Goal: Find specific fact: Find specific page/section

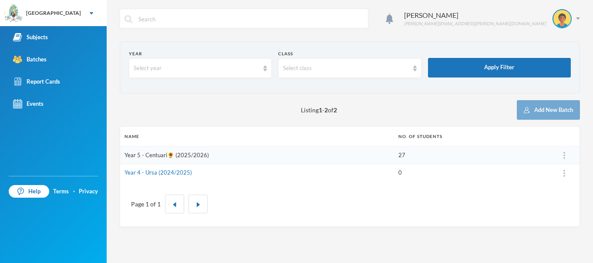
click at [143, 155] on link "Year 5 - Centuari🌻 (2025/2026)" at bounding box center [167, 155] width 85 height 7
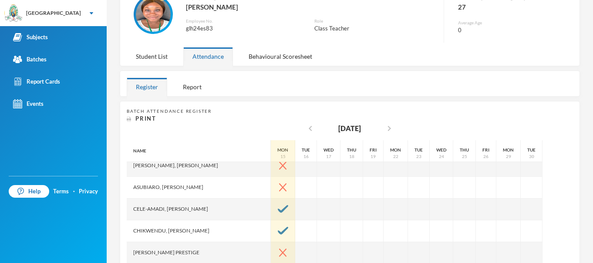
scroll to position [95, 0]
click at [278, 152] on div "Mon" at bounding box center [283, 150] width 11 height 7
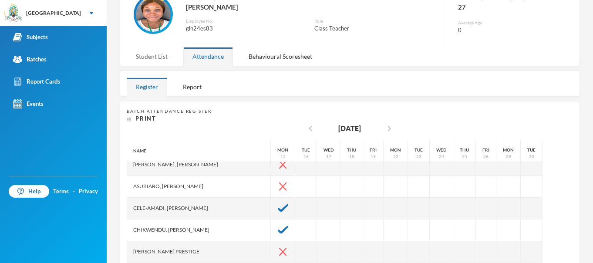
click at [168, 52] on div "Student List" at bounding box center [152, 56] width 50 height 19
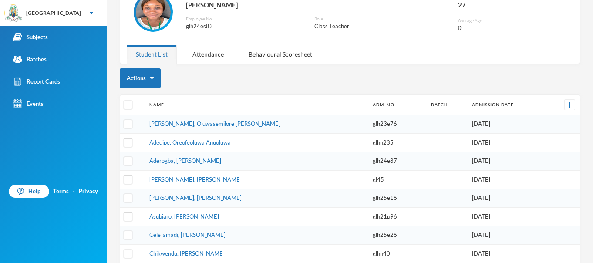
scroll to position [0, 0]
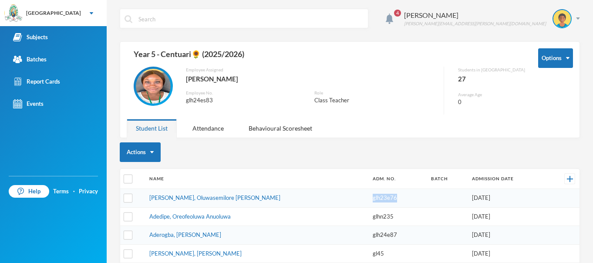
drag, startPoint x: 341, startPoint y: 197, endPoint x: 363, endPoint y: 197, distance: 22.2
click at [369, 197] on td "glh23e76" at bounding box center [398, 198] width 58 height 19
copy td "glh23e76"
click at [369, 199] on td "glh23e76" at bounding box center [398, 198] width 58 height 19
drag, startPoint x: 340, startPoint y: 197, endPoint x: 364, endPoint y: 197, distance: 23.5
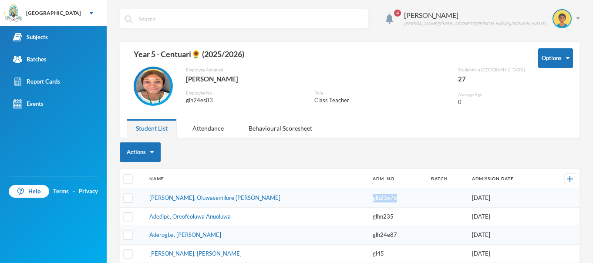
click at [369, 197] on td "glh23e76" at bounding box center [398, 198] width 58 height 19
copy td "glh23e76"
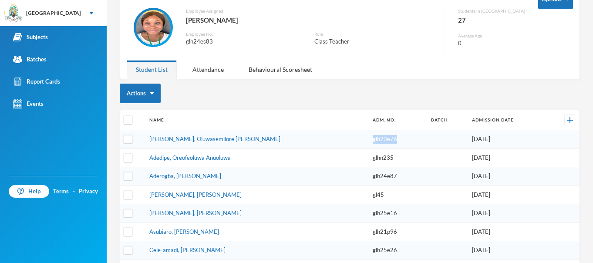
scroll to position [94, 0]
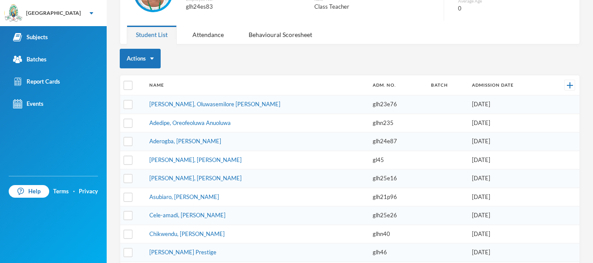
click at [369, 142] on td "glh24e87" at bounding box center [398, 141] width 58 height 19
drag, startPoint x: 340, startPoint y: 161, endPoint x: 351, endPoint y: 161, distance: 10.5
click at [369, 161] on td "gl45" at bounding box center [398, 160] width 58 height 19
click at [369, 160] on td "gl45" at bounding box center [398, 160] width 58 height 19
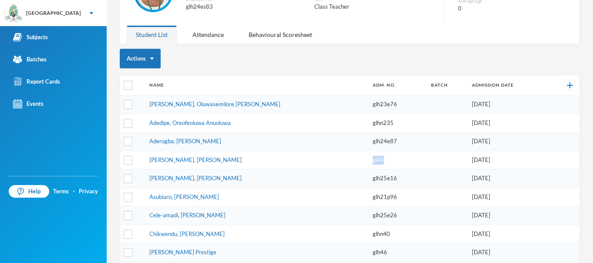
drag, startPoint x: 340, startPoint y: 160, endPoint x: 351, endPoint y: 160, distance: 10.9
click at [369, 160] on td "gl45" at bounding box center [398, 160] width 58 height 19
copy td "gl45"
click at [369, 199] on td "glh21p96" at bounding box center [398, 197] width 58 height 19
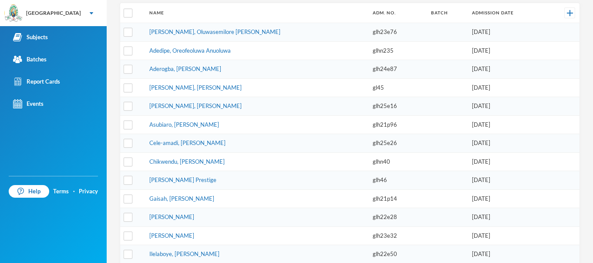
scroll to position [168, 0]
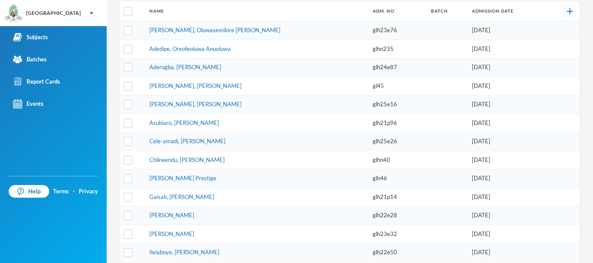
click at [369, 143] on td "glh25e26" at bounding box center [398, 141] width 58 height 19
drag, startPoint x: 341, startPoint y: 143, endPoint x: 363, endPoint y: 143, distance: 22.2
click at [369, 143] on td "glh25e26" at bounding box center [398, 141] width 58 height 19
copy td "glh25e26"
click at [369, 159] on td "glhn40" at bounding box center [398, 160] width 58 height 19
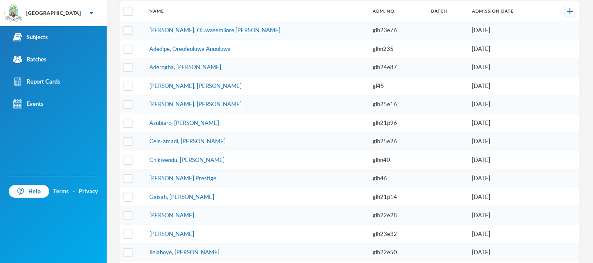
click at [369, 160] on td "glhn40" at bounding box center [398, 160] width 58 height 19
drag, startPoint x: 342, startPoint y: 160, endPoint x: 358, endPoint y: 159, distance: 16.1
click at [369, 159] on td "glhn40" at bounding box center [398, 160] width 58 height 19
copy td "glhn40"
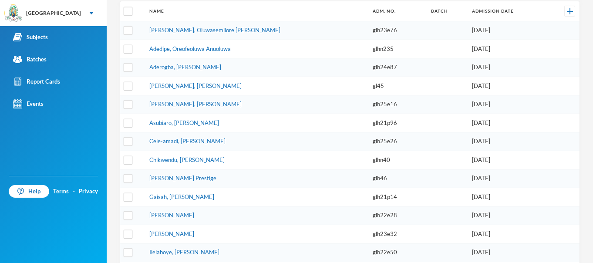
click at [324, 169] on td "[PERSON_NAME] Prestige" at bounding box center [256, 178] width 223 height 19
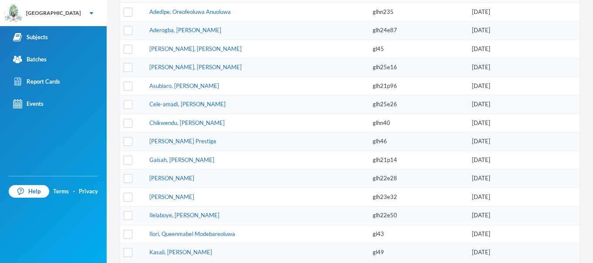
scroll to position [206, 0]
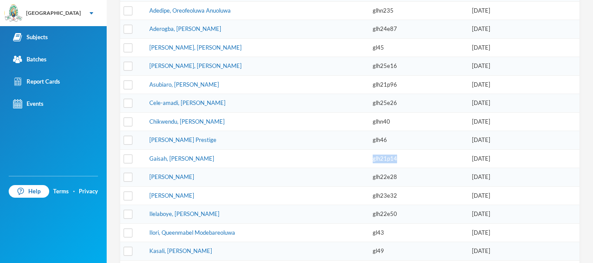
drag, startPoint x: 340, startPoint y: 156, endPoint x: 363, endPoint y: 159, distance: 23.2
click at [369, 159] on td "glh21p14" at bounding box center [398, 158] width 58 height 19
copy td "glh21p14"
click at [323, 154] on td "Gaisah, [PERSON_NAME]" at bounding box center [256, 158] width 223 height 19
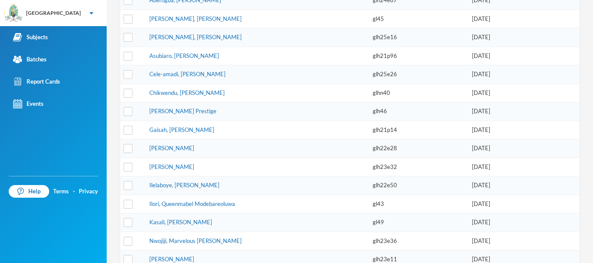
scroll to position [237, 0]
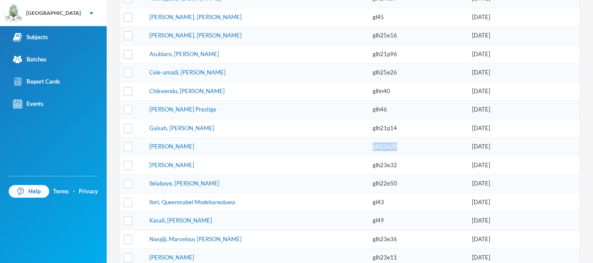
drag, startPoint x: 341, startPoint y: 146, endPoint x: 363, endPoint y: 146, distance: 22.2
click at [369, 146] on td "glh22e28" at bounding box center [398, 147] width 58 height 19
copy td "glh22e28"
click at [324, 154] on td "[PERSON_NAME]" at bounding box center [256, 147] width 223 height 19
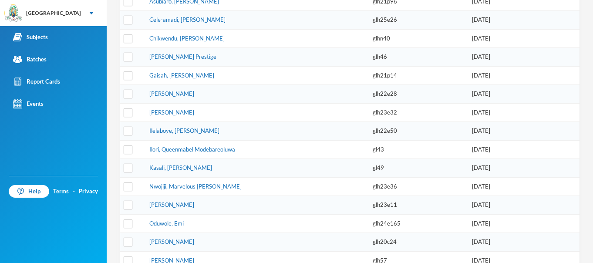
scroll to position [290, 0]
click at [369, 167] on td "gl49" at bounding box center [398, 168] width 58 height 19
drag, startPoint x: 341, startPoint y: 167, endPoint x: 352, endPoint y: 171, distance: 11.7
click at [369, 171] on td "gl49" at bounding box center [398, 168] width 58 height 19
copy td "gl49"
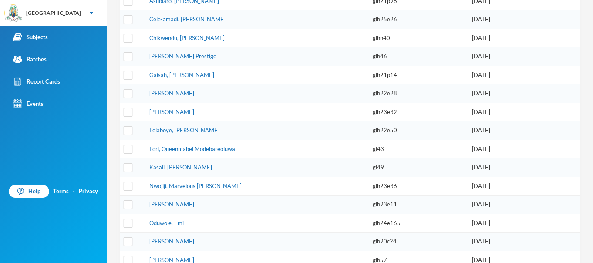
click at [309, 192] on td "Nwojiji, Marvelous [PERSON_NAME]" at bounding box center [256, 186] width 223 height 19
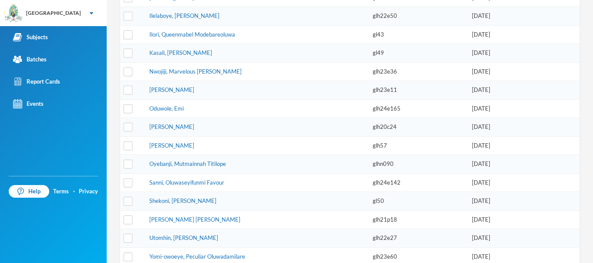
scroll to position [405, 0]
drag, startPoint x: 342, startPoint y: 124, endPoint x: 363, endPoint y: 125, distance: 21.8
click at [369, 125] on td "glh20c24" at bounding box center [398, 127] width 58 height 19
copy td "glh20c24"
click at [369, 154] on td "glh57" at bounding box center [398, 145] width 58 height 19
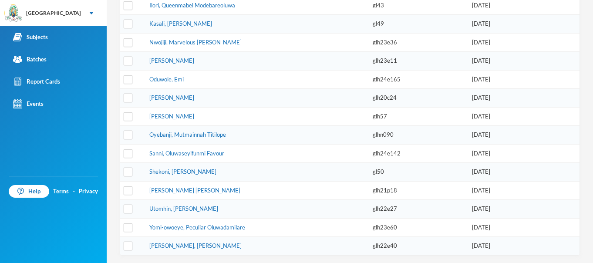
scroll to position [434, 0]
click at [369, 154] on td "glh24e142" at bounding box center [398, 153] width 58 height 19
drag, startPoint x: 341, startPoint y: 154, endPoint x: 370, endPoint y: 157, distance: 29.3
click at [370, 157] on td "glh24e142" at bounding box center [398, 153] width 58 height 19
copy td "glh24e142"
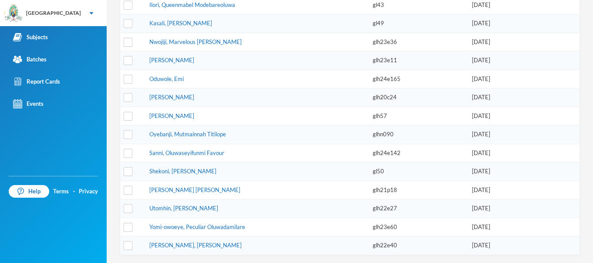
click at [369, 170] on td "gl50" at bounding box center [398, 171] width 58 height 19
click at [369, 171] on td "gl50" at bounding box center [398, 171] width 58 height 19
drag, startPoint x: 340, startPoint y: 171, endPoint x: 351, endPoint y: 173, distance: 10.6
click at [369, 173] on td "gl50" at bounding box center [398, 171] width 58 height 19
click at [369, 188] on td "glh21p18" at bounding box center [398, 190] width 58 height 19
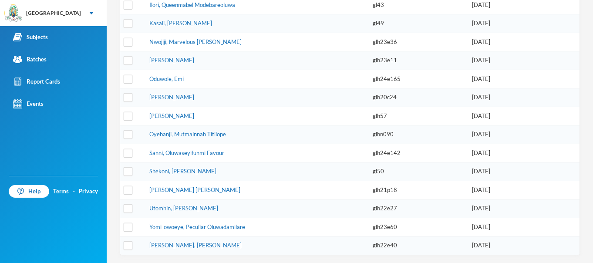
scroll to position [435, 0]
drag, startPoint x: 340, startPoint y: 188, endPoint x: 364, endPoint y: 189, distance: 23.5
click at [369, 189] on td "glh21p18" at bounding box center [398, 189] width 58 height 19
click at [369, 209] on td "glh22e27" at bounding box center [398, 208] width 58 height 19
drag, startPoint x: 341, startPoint y: 207, endPoint x: 363, endPoint y: 207, distance: 22.2
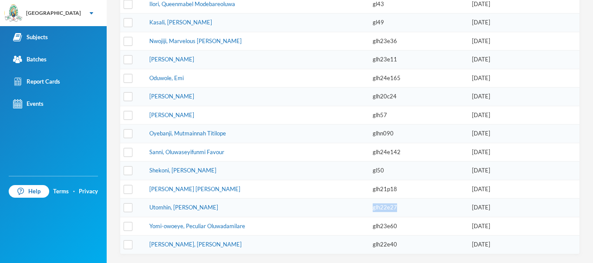
click at [369, 207] on td "glh22e27" at bounding box center [398, 208] width 58 height 19
click at [369, 210] on td "glh22e27" at bounding box center [398, 208] width 58 height 19
click at [369, 226] on td "glh23e60" at bounding box center [398, 226] width 58 height 19
drag, startPoint x: 342, startPoint y: 226, endPoint x: 364, endPoint y: 227, distance: 22.3
click at [369, 227] on td "glh23e60" at bounding box center [398, 226] width 58 height 19
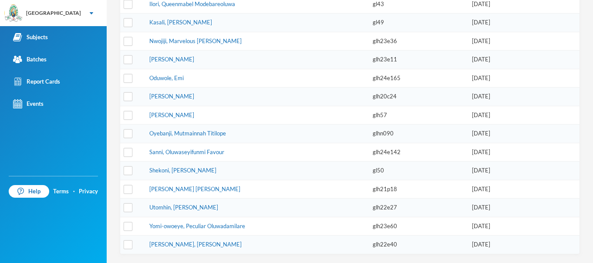
click at [369, 246] on td "glh22e40" at bounding box center [398, 245] width 58 height 18
drag, startPoint x: 341, startPoint y: 246, endPoint x: 366, endPoint y: 248, distance: 24.9
click at [369, 248] on td "glh22e40" at bounding box center [398, 245] width 58 height 18
